Goal: Task Accomplishment & Management: Use online tool/utility

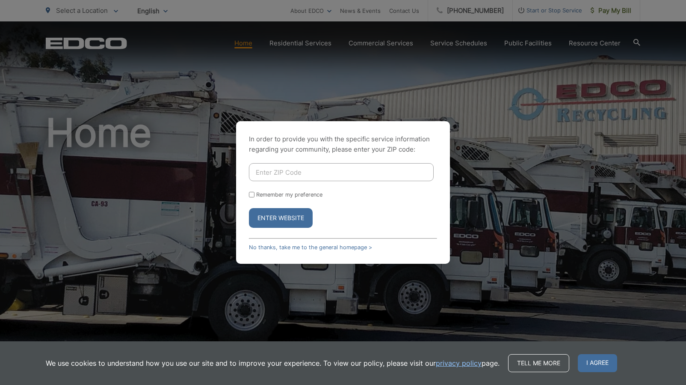
click at [299, 169] on input "Enter ZIP Code" at bounding box center [341, 172] width 185 height 18
type input "90245"
click at [289, 212] on button "Enter Website" at bounding box center [281, 218] width 64 height 20
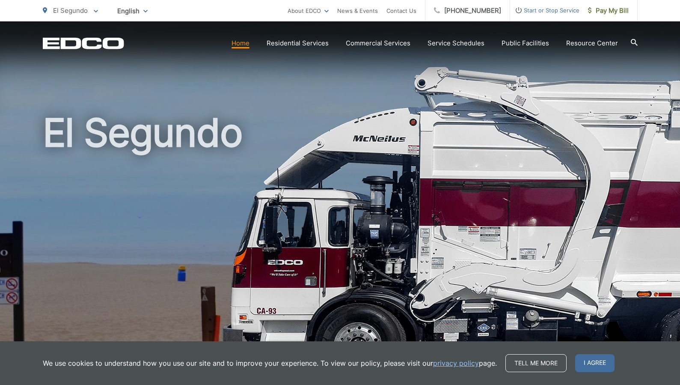
click at [675, 370] on div "We use cookies to understand how you use our site and to improve your experienc…" at bounding box center [340, 363] width 680 height 44
click at [592, 360] on span "I agree" at bounding box center [594, 363] width 39 height 18
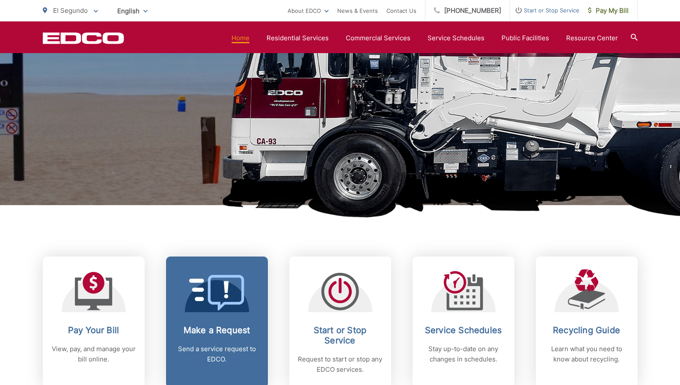
scroll to position [152, 0]
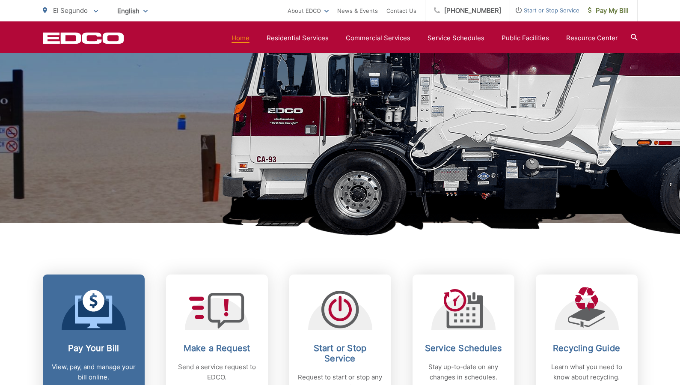
click at [99, 314] on icon at bounding box center [94, 309] width 38 height 39
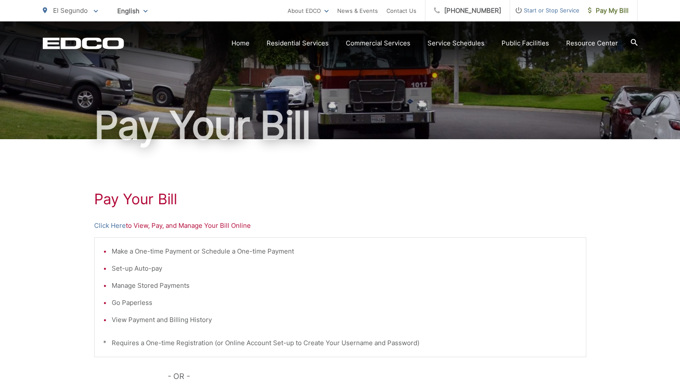
scroll to position [40, 0]
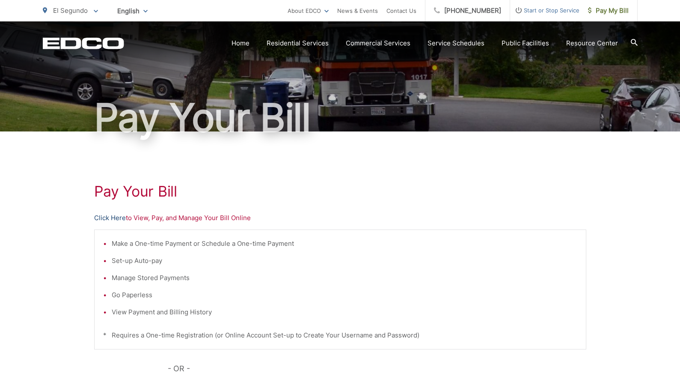
click at [119, 217] on link "Click Here" at bounding box center [110, 218] width 32 height 10
